Goal: Go to known website: Access a specific website the user already knows

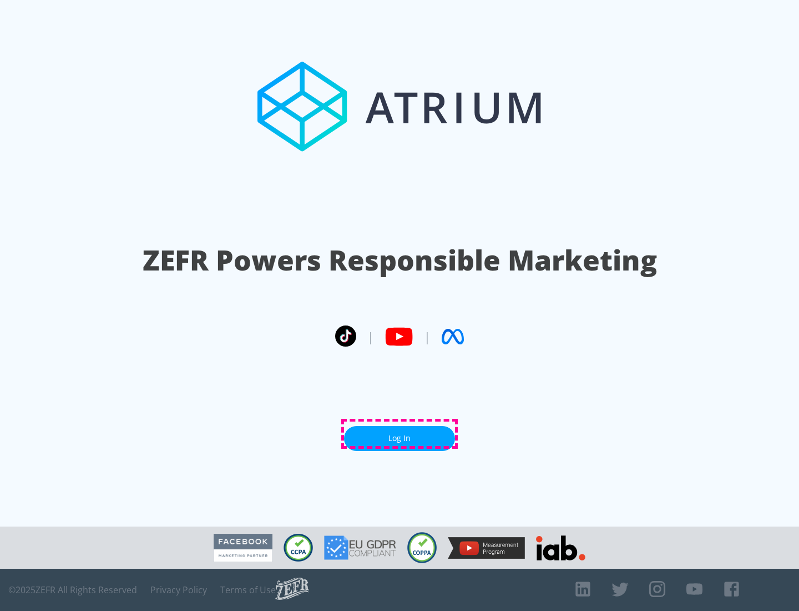
click at [400, 433] on link "Log In" at bounding box center [399, 438] width 111 height 25
